Goal: Task Accomplishment & Management: Use online tool/utility

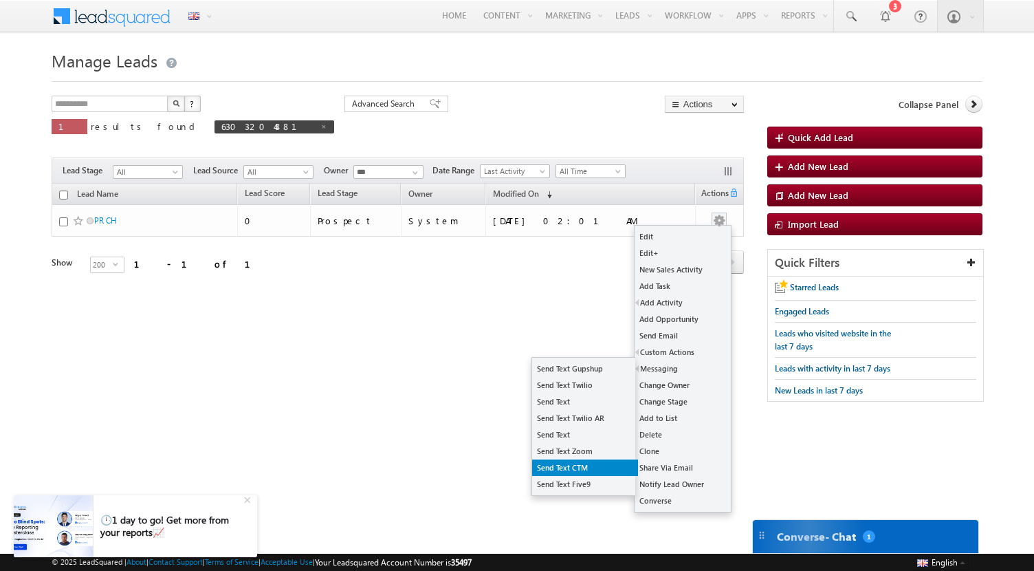
click at [573, 466] on link "Send Text CTM" at bounding box center [585, 467] width 106 height 17
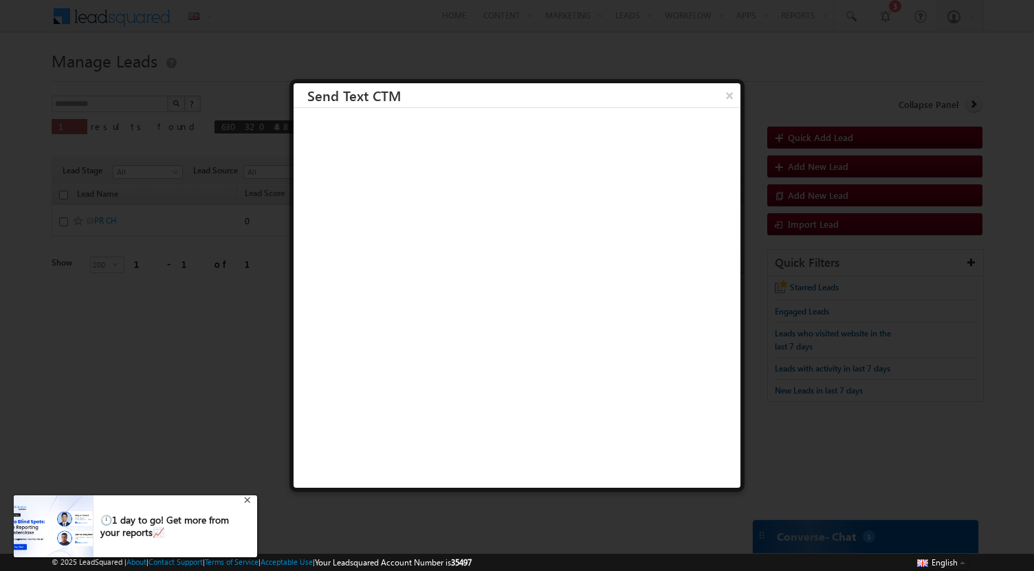
click at [248, 500] on div "+" at bounding box center [249, 498] width 17 height 17
